Goal: Find specific page/section: Find specific page/section

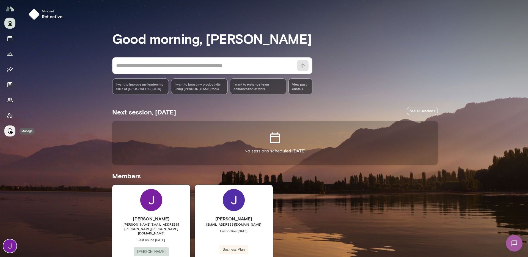
click at [8, 129] on icon "Manage" at bounding box center [10, 131] width 5 height 6
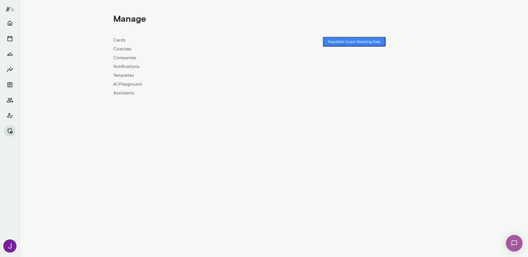
click at [122, 45] on div "Cards Coaches Companies Notifications Templates AI Playground Assistants" at bounding box center [193, 66] width 161 height 59
click at [126, 48] on link "Coaches" at bounding box center [193, 49] width 161 height 7
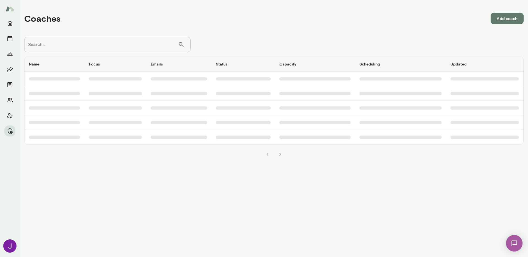
click at [128, 43] on input "Search..." at bounding box center [101, 44] width 154 height 15
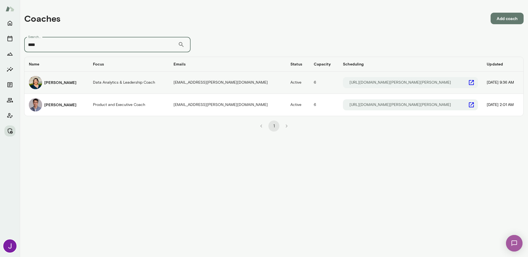
type input "****"
click at [67, 83] on h6 "[PERSON_NAME]" at bounding box center [60, 83] width 32 height 6
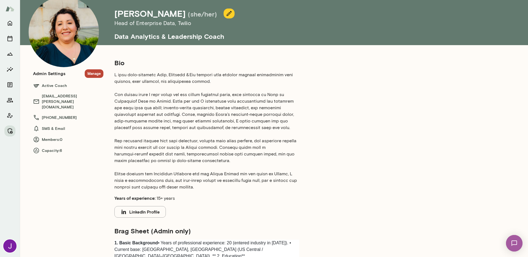
scroll to position [26, 0]
